Goal: Transaction & Acquisition: Purchase product/service

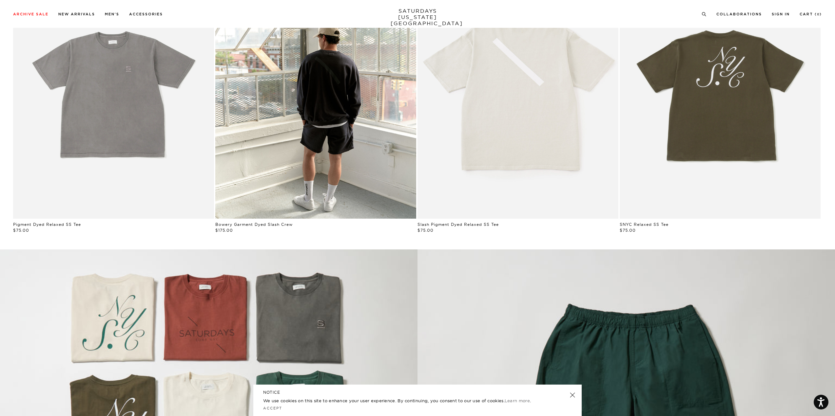
scroll to position [524, 0]
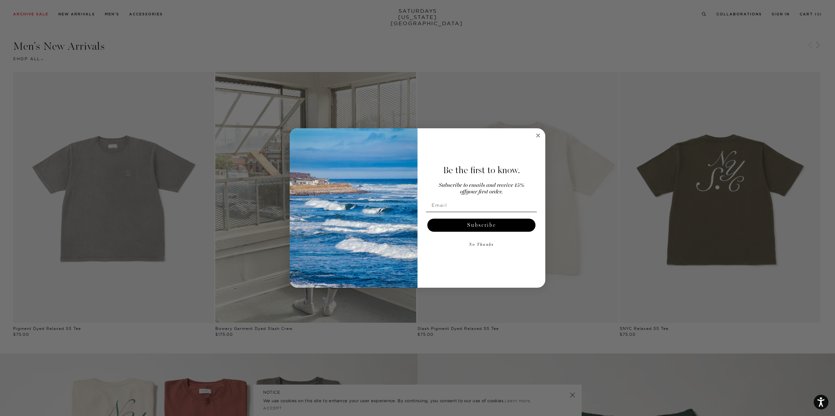
click at [546, 138] on div "Close dialog Be the first to know. Subscribe to emails and receive 15% off your…" at bounding box center [417, 208] width 835 height 416
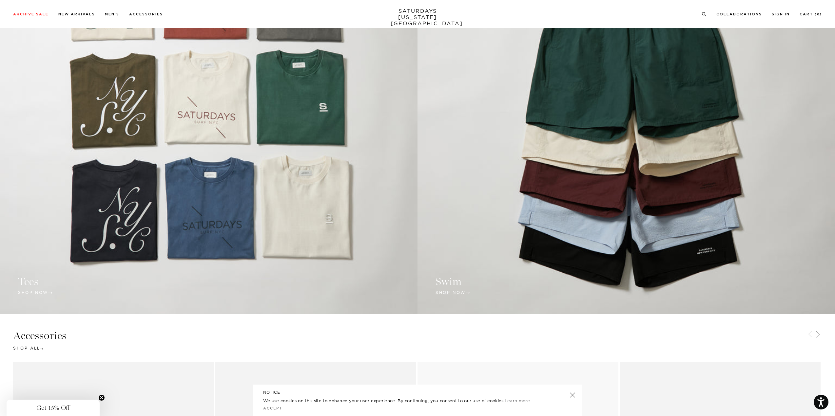
scroll to position [983, 0]
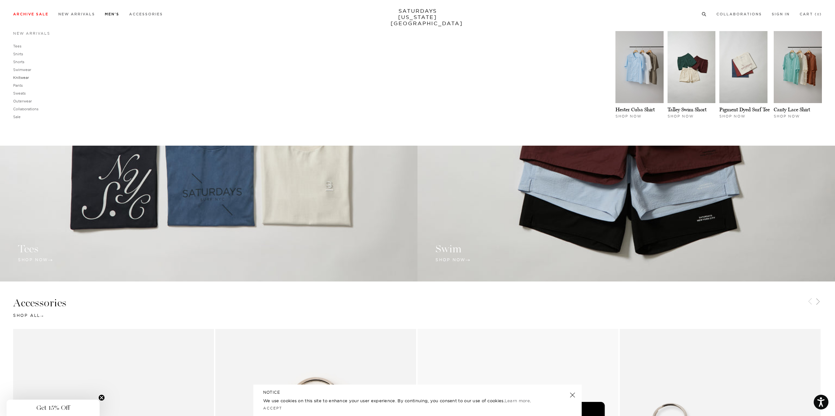
click at [28, 76] on link "Knitwear" at bounding box center [21, 77] width 16 height 5
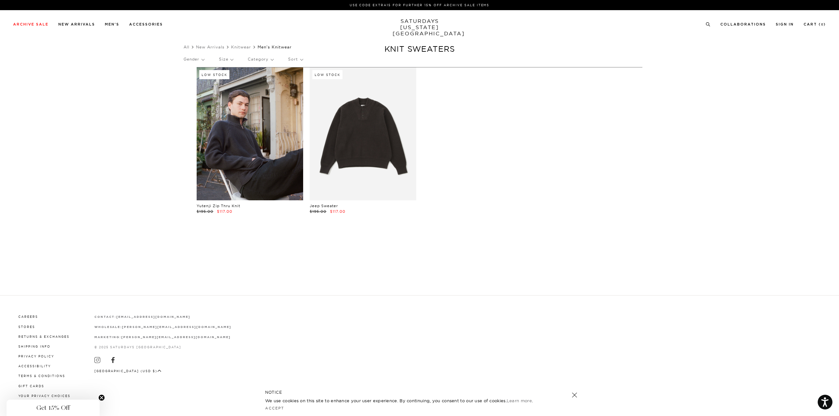
click at [255, 168] on link at bounding box center [250, 134] width 106 height 133
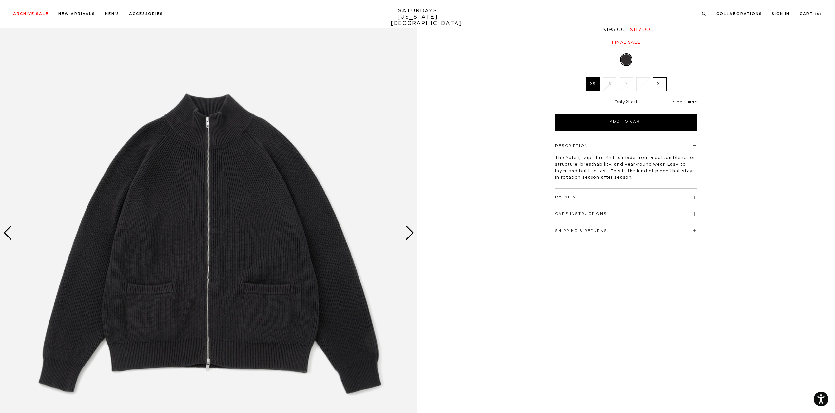
scroll to position [66, 0]
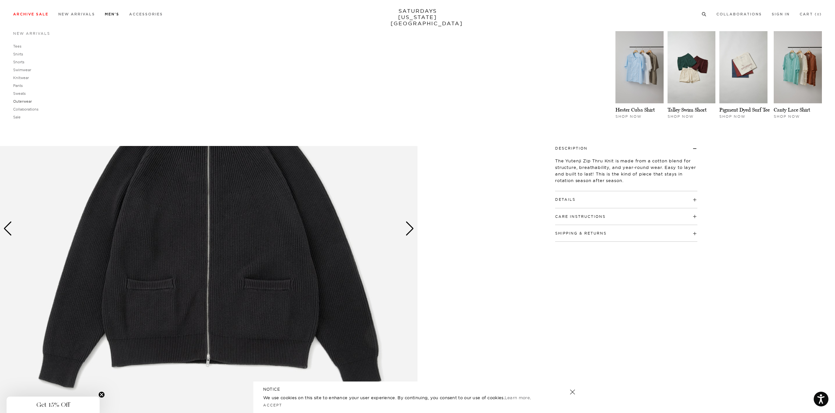
click at [29, 99] on link "Outerwear" at bounding box center [22, 101] width 19 height 5
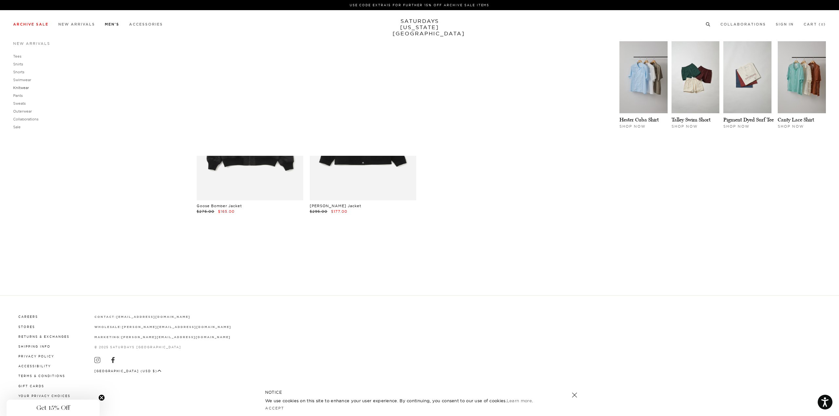
click at [27, 87] on link "Knitwear" at bounding box center [21, 88] width 16 height 5
click at [28, 112] on link "Outerwear" at bounding box center [22, 111] width 19 height 5
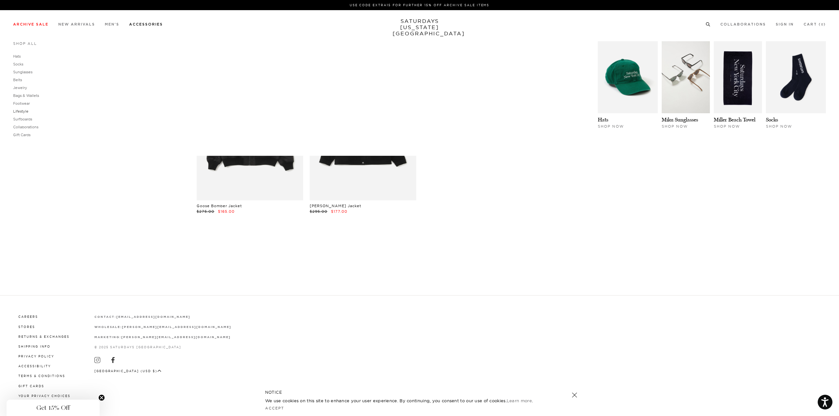
click at [23, 111] on link "Lifestyle" at bounding box center [20, 111] width 15 height 5
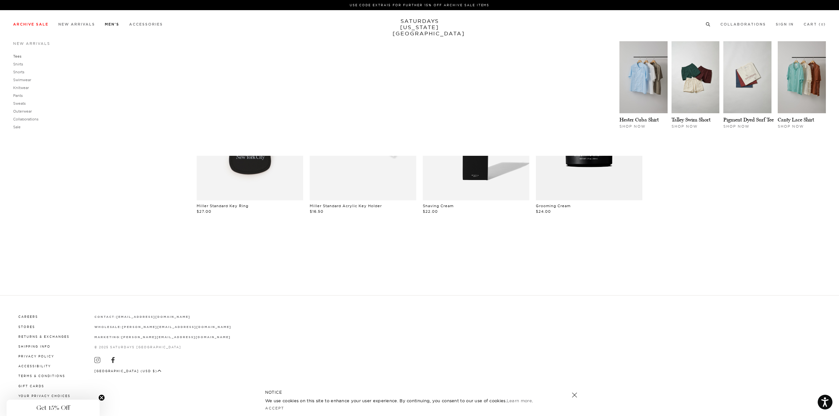
click at [17, 57] on link "Tees" at bounding box center [17, 56] width 8 height 5
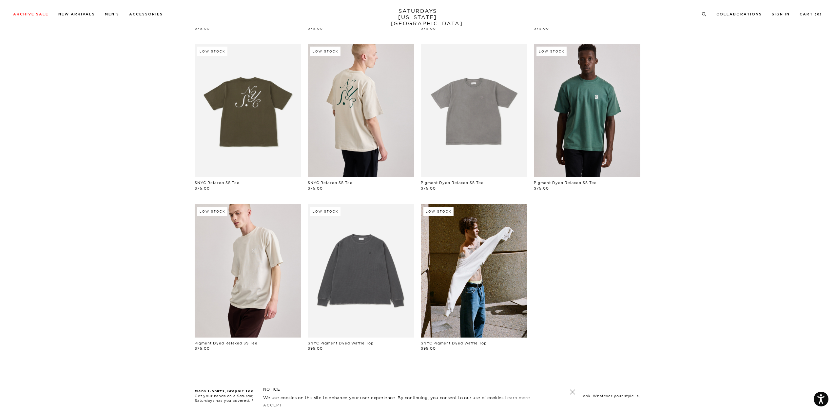
scroll to position [314, 0]
